Goal: Check status: Check status

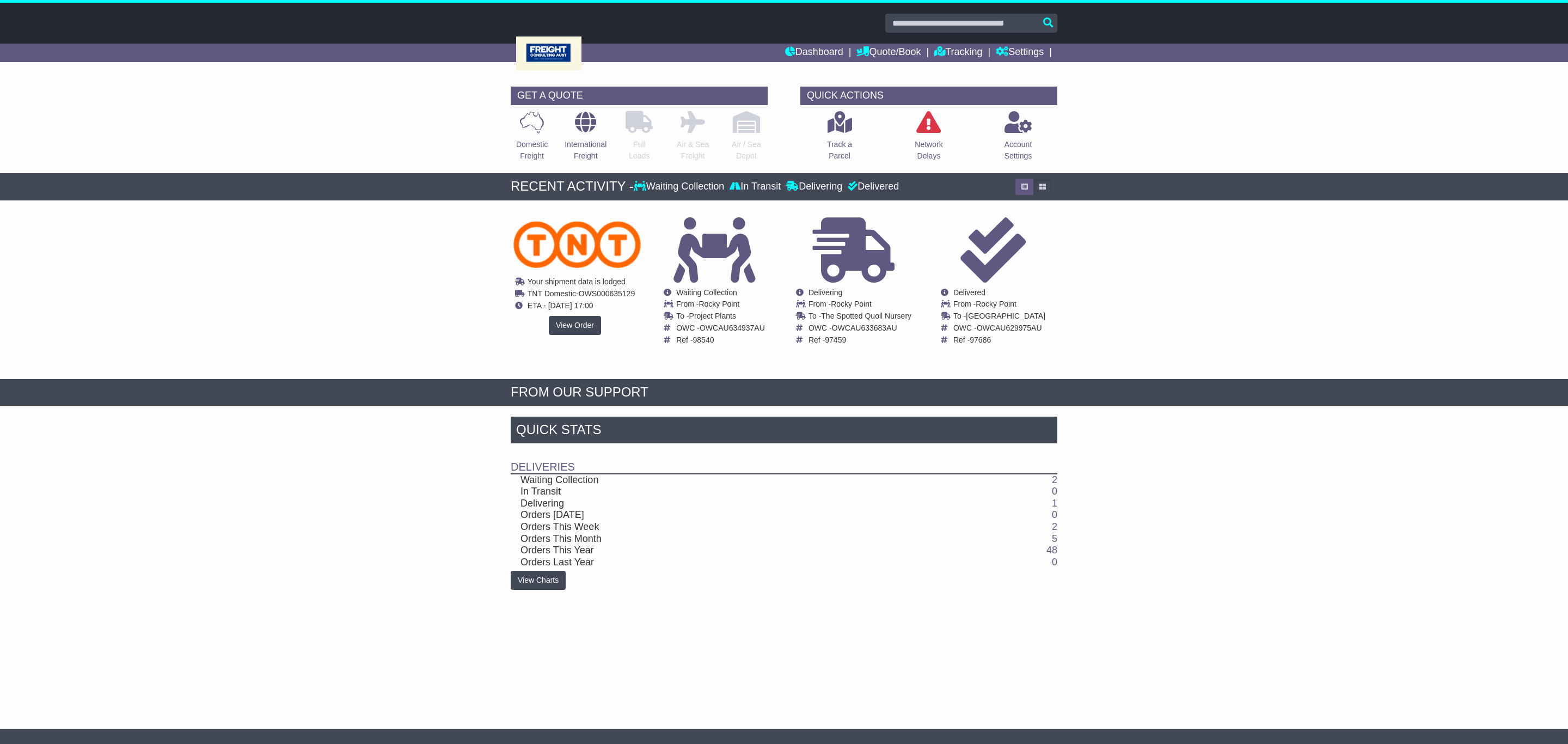
click at [528, 326] on div "Cancelled Waiting Collection In Transit ToBeCollected [GEOGRAPHIC_DATA] To -" at bounding box center [575, 287] width 127 height 140
click at [570, 324] on link "View Order" at bounding box center [575, 325] width 53 height 19
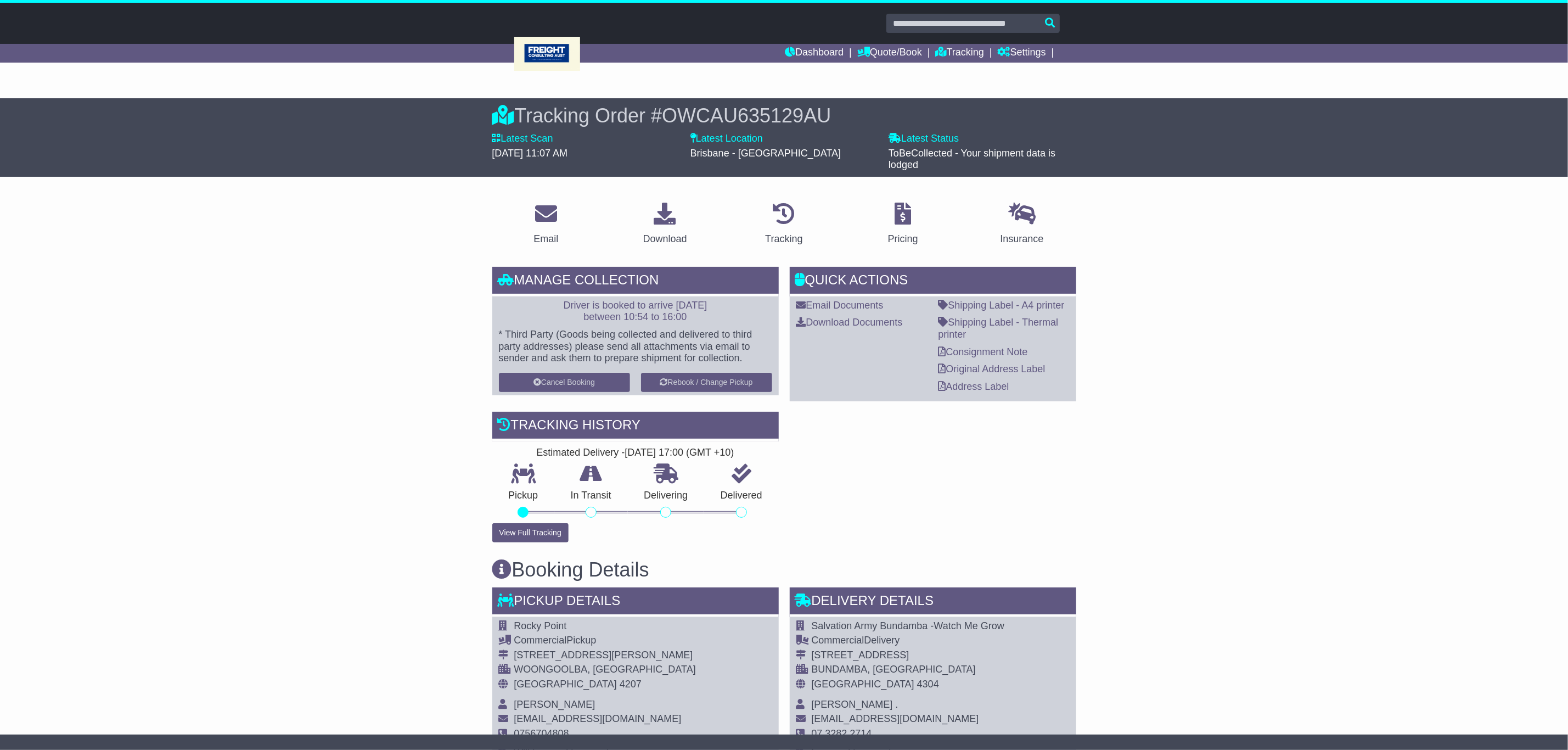
click at [1060, 407] on div "Quick Actions Email Documents Download Documents Email PODs Shipping Label - A4…" at bounding box center [933, 405] width 297 height 276
click at [1138, 438] on div "Email Download Tracking Pricing Insurance" at bounding box center [784, 740] width 1568 height 1094
click at [1292, 384] on div "Email Download Tracking Pricing Insurance" at bounding box center [784, 740] width 1568 height 1094
